Goal: Task Accomplishment & Management: Manage account settings

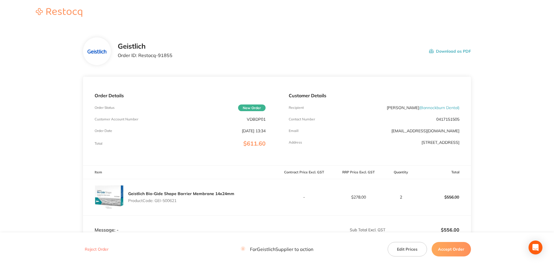
click at [252, 120] on p "VDBDP01" at bounding box center [256, 119] width 19 height 5
click at [251, 120] on p "VDBDP01" at bounding box center [256, 119] width 19 height 5
copy p "VDBDP01"
drag, startPoint x: 174, startPoint y: 54, endPoint x: 138, endPoint y: 56, distance: 35.7
click at [138, 56] on div "Geistlich Order ID: Restocq- 91855 Download as PDF" at bounding box center [294, 51] width 353 height 18
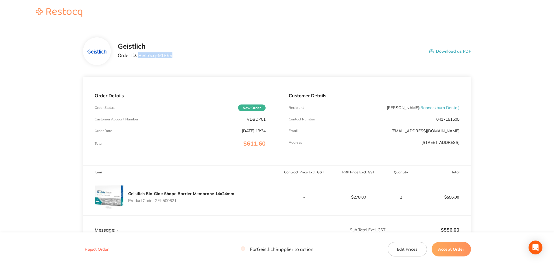
copy p "Restocq- 91855"
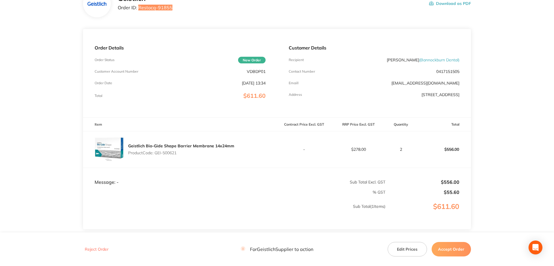
scroll to position [91, 0]
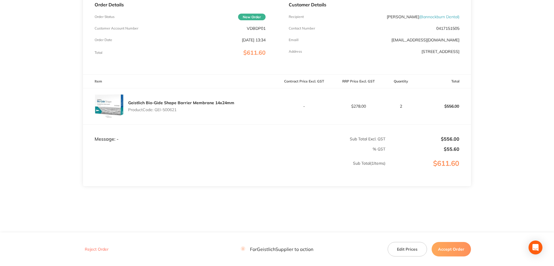
click at [454, 253] on button "Accept Order" at bounding box center [451, 249] width 39 height 14
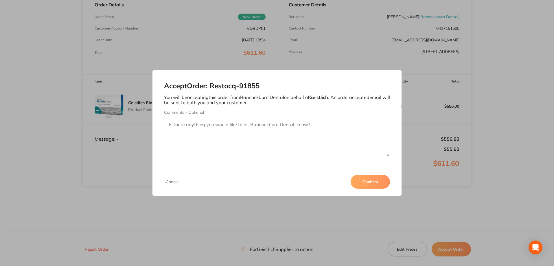
click at [377, 186] on button "Confirm" at bounding box center [370, 182] width 39 height 14
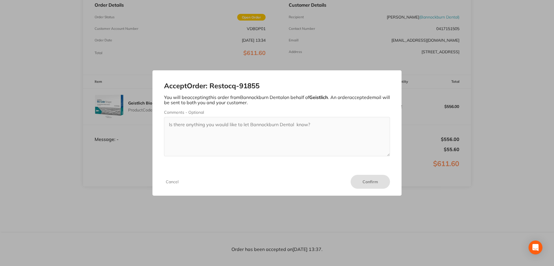
scroll to position [91, 0]
